Goal: Information Seeking & Learning: Learn about a topic

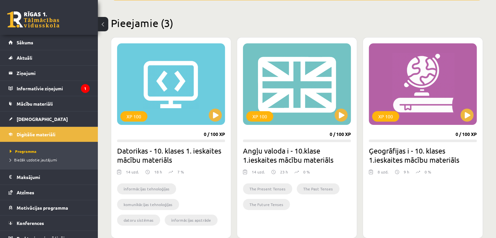
scroll to position [199, 0]
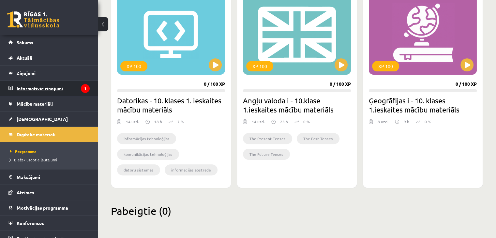
click at [67, 88] on legend "Informatīvie ziņojumi 1" at bounding box center [53, 88] width 73 height 15
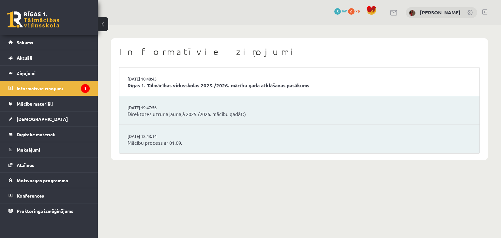
click at [159, 87] on link "Rīgas 1. Tālmācības vidusskolas 2025./2026. mācību gada atklāšanas pasākums" at bounding box center [300, 86] width 344 height 8
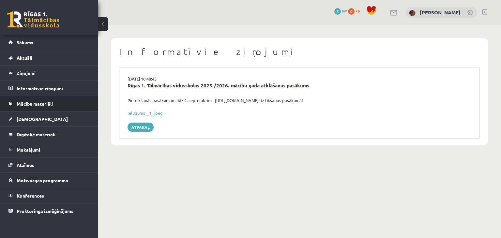
click at [33, 103] on span "Mācību materiāli" at bounding box center [35, 104] width 36 height 6
